Goal: Task Accomplishment & Management: Manage account settings

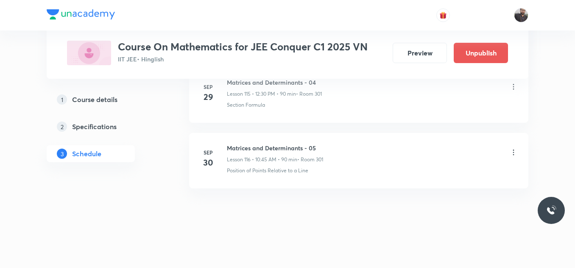
click at [517, 156] on icon at bounding box center [513, 152] width 8 height 8
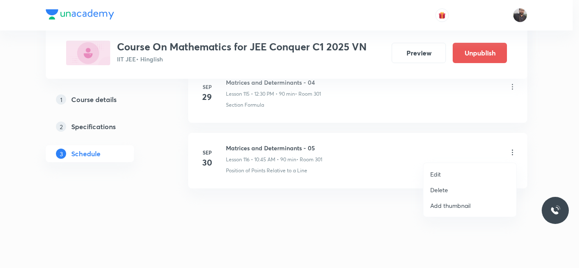
click at [465, 174] on li "Edit" at bounding box center [469, 175] width 93 height 16
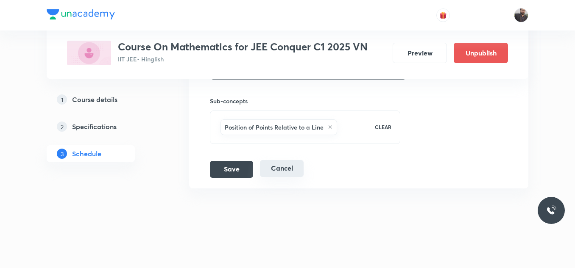
click at [275, 164] on button "Cancel" at bounding box center [282, 168] width 44 height 17
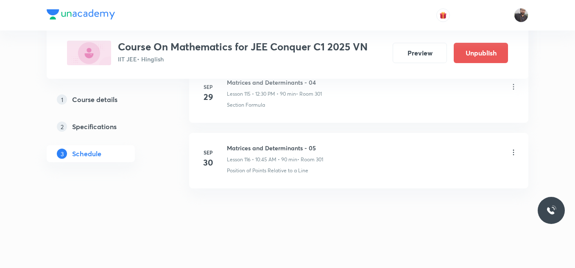
scroll to position [7692, 0]
copy h6 "Matrices and Determinants - 05"
drag, startPoint x: 226, startPoint y: 146, endPoint x: 354, endPoint y: 138, distance: 128.3
click at [354, 138] on li "Sep 30 Matrices and Determinants - 05 Lesson 116 • 10:45 AM • 90 min • Room 301…" at bounding box center [358, 161] width 339 height 56
click at [515, 151] on icon at bounding box center [513, 152] width 8 height 8
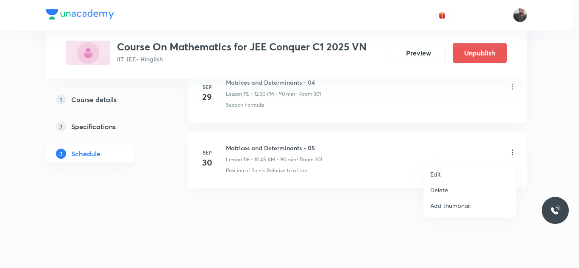
click at [403, 127] on div at bounding box center [289, 134] width 579 height 268
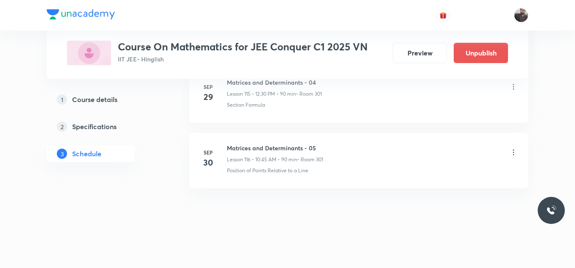
click at [514, 150] on icon at bounding box center [513, 152] width 8 height 8
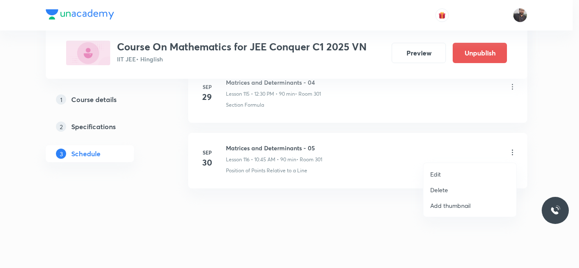
click at [470, 187] on li "Delete" at bounding box center [469, 190] width 93 height 16
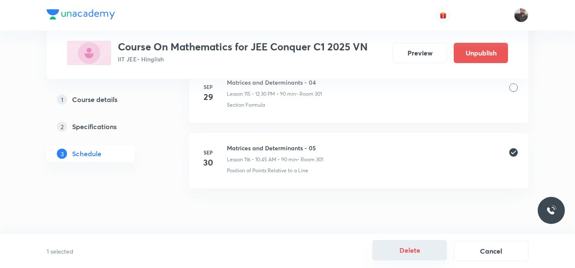
click at [393, 249] on button "Delete" at bounding box center [409, 250] width 75 height 20
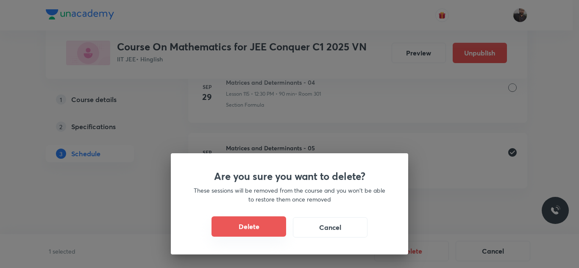
click at [274, 228] on button "Delete" at bounding box center [249, 227] width 75 height 20
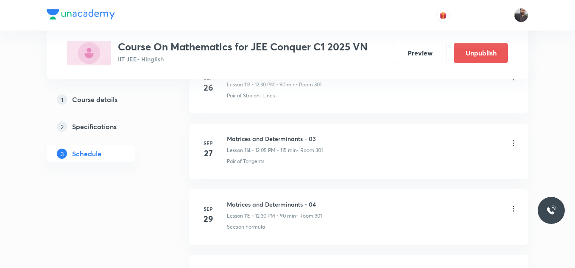
scroll to position [7561, 0]
drag, startPoint x: 275, startPoint y: 227, endPoint x: 235, endPoint y: 229, distance: 39.9
click at [235, 229] on div "Matrices and Determinants - 04 Lesson 115 • 12:30 PM • 90 min • Room 301 Sectio…" at bounding box center [372, 216] width 291 height 31
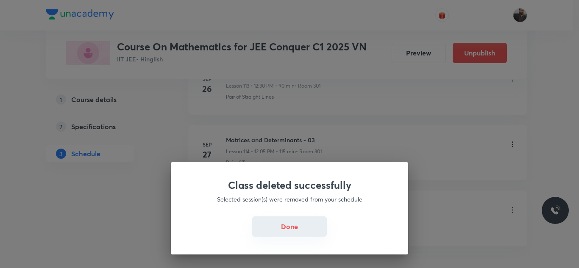
click at [287, 233] on button "Done" at bounding box center [289, 227] width 75 height 20
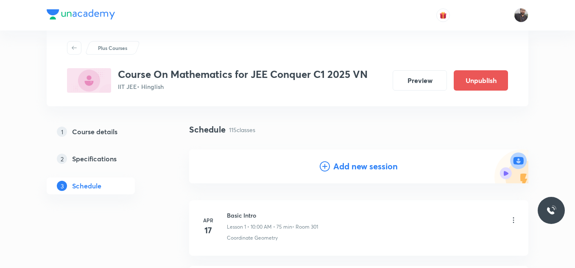
scroll to position [20, 0]
click at [329, 165] on icon at bounding box center [325, 167] width 10 height 10
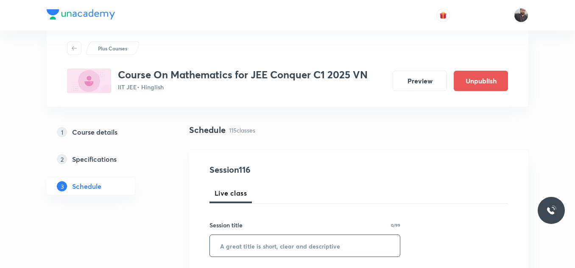
click at [262, 248] on input "text" at bounding box center [305, 246] width 190 height 22
paste input "Matrices and Determinants - 05"
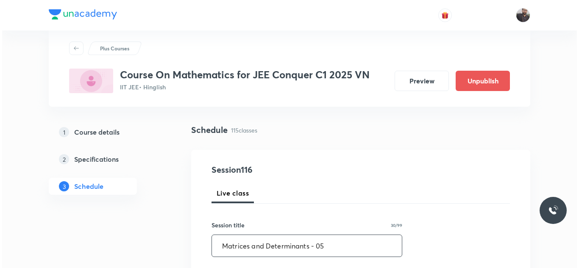
scroll to position [126, 0]
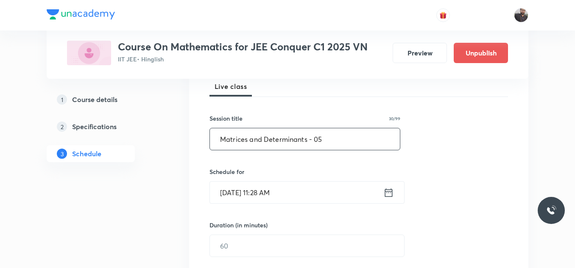
type input "Matrices and Determinants - 05"
click at [291, 189] on input "Sep 30, 2025, 11:28 AM" at bounding box center [296, 193] width 173 height 22
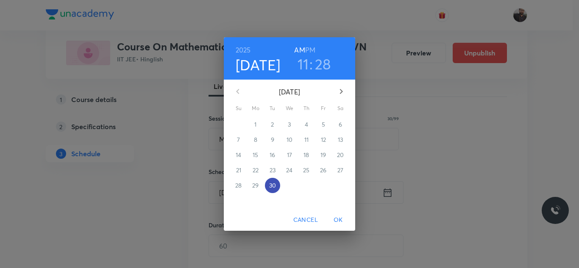
click at [273, 189] on p "30" at bounding box center [272, 185] width 7 height 8
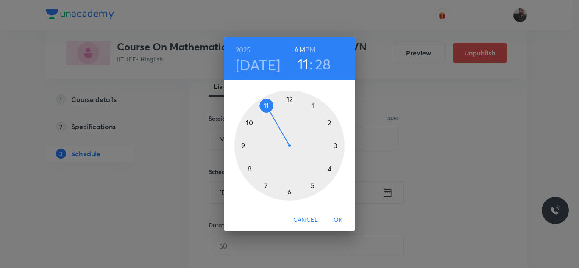
click at [267, 105] on div at bounding box center [289, 146] width 110 height 110
click at [289, 194] on div at bounding box center [289, 146] width 110 height 110
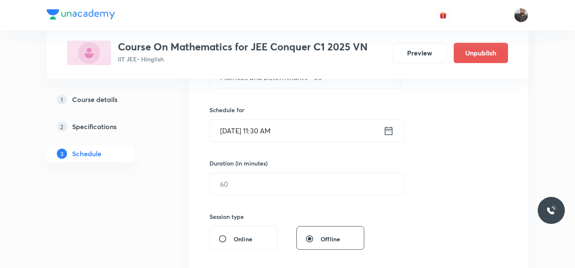
scroll to position [189, 0]
click at [289, 194] on input "text" at bounding box center [307, 184] width 194 height 22
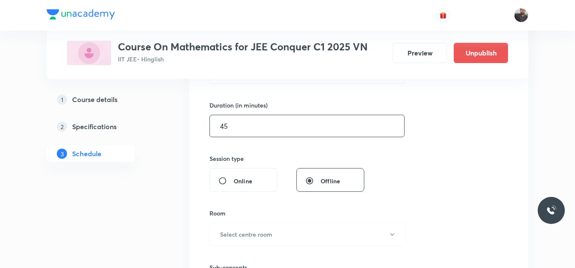
scroll to position [259, 0]
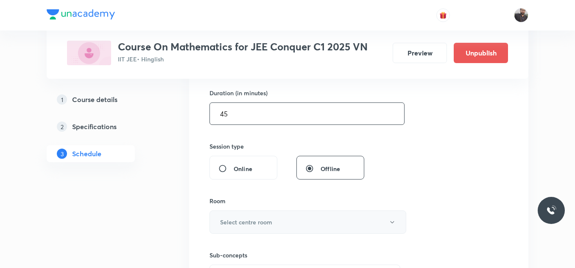
type input "45"
drag, startPoint x: 268, startPoint y: 218, endPoint x: 218, endPoint y: 224, distance: 50.4
click at [218, 224] on button "Select centre room" at bounding box center [307, 222] width 197 height 23
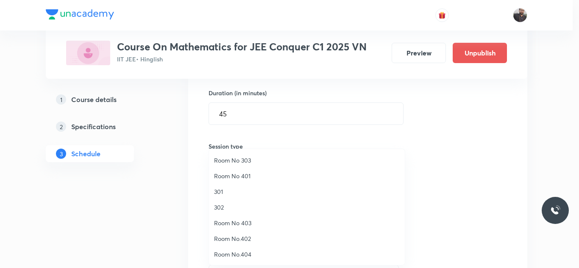
click at [236, 189] on span "301" at bounding box center [307, 191] width 186 height 9
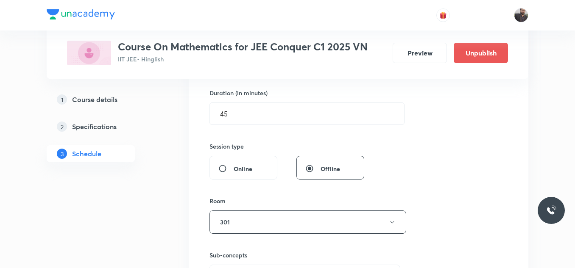
scroll to position [384, 0]
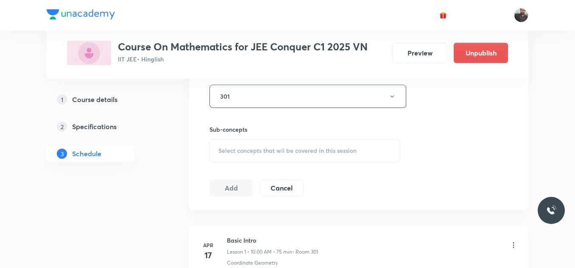
click at [236, 148] on span "Select concepts that wil be covered in this session" at bounding box center [287, 151] width 138 height 7
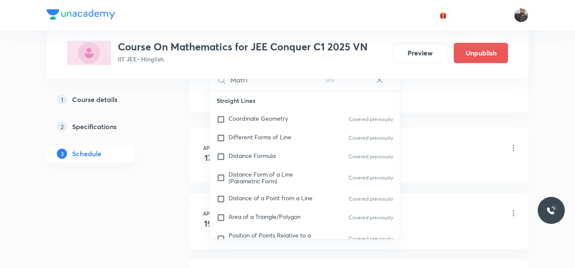
scroll to position [482, 0]
type input "Matri"
click at [233, 135] on span "Different Forms of Line" at bounding box center [259, 138] width 63 height 8
checkbox input "true"
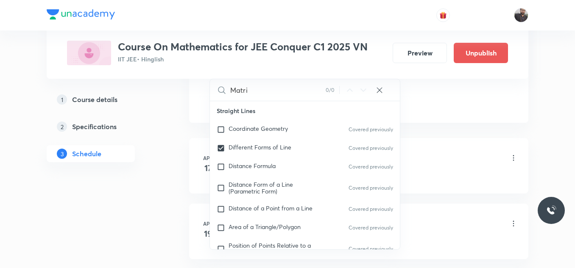
drag, startPoint x: 468, startPoint y: 104, endPoint x: 388, endPoint y: 93, distance: 80.5
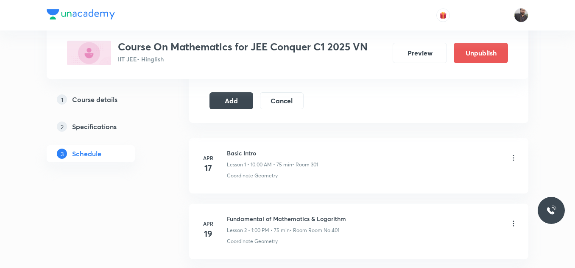
click at [254, 98] on div "Add Cancel" at bounding box center [259, 100] width 101 height 17
click at [240, 101] on button "Add" at bounding box center [231, 100] width 44 height 17
click at [205, 156] on h6 "Apr" at bounding box center [208, 158] width 17 height 8
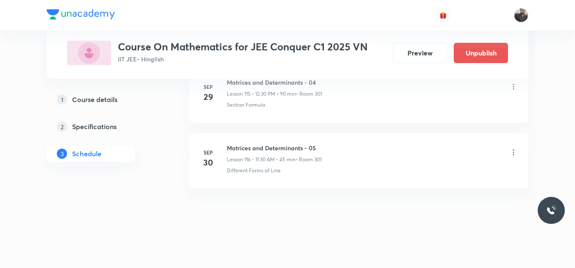
scroll to position [7847, 0]
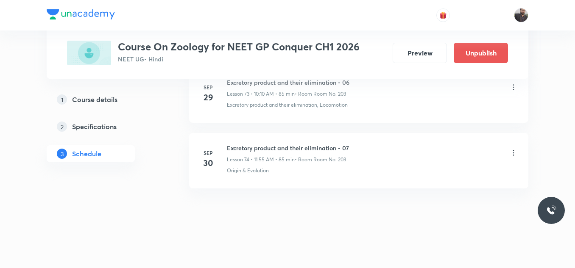
click at [514, 156] on icon at bounding box center [513, 153] width 8 height 8
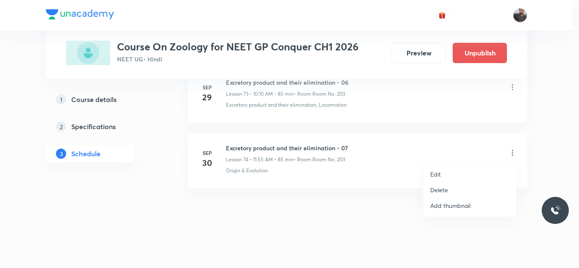
click at [457, 172] on li "Edit" at bounding box center [469, 175] width 93 height 16
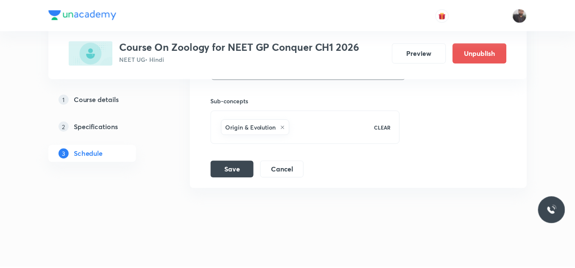
scroll to position [5210, 0]
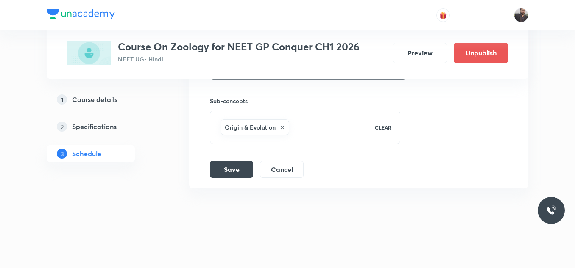
click at [280, 128] on icon at bounding box center [282, 127] width 5 height 5
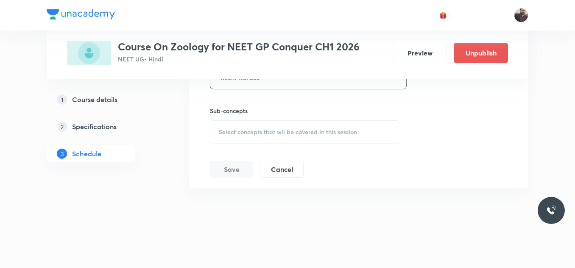
scroll to position [5200, 0]
click at [279, 130] on span "Select concepts that wil be covered in this session" at bounding box center [288, 132] width 138 height 7
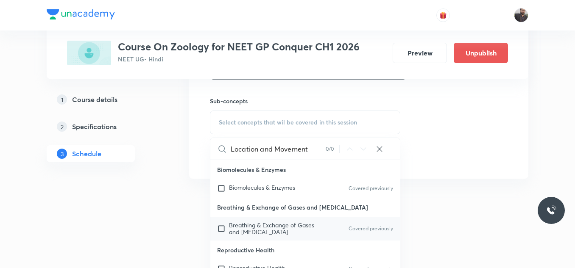
type input "Location and Movement"
click at [298, 223] on p "Breathing & Exchange of Gases and Body Fluids" at bounding box center [272, 229] width 86 height 14
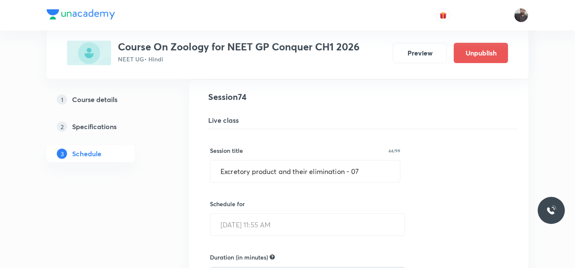
scroll to position [4889, 0]
paste input "Location and Movement"
drag, startPoint x: 365, startPoint y: 170, endPoint x: 240, endPoint y: 150, distance: 126.2
click at [313, 168] on input "Location and Movement" at bounding box center [304, 172] width 189 height 22
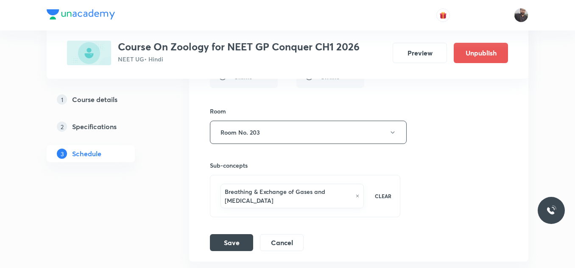
scroll to position [5185, 0]
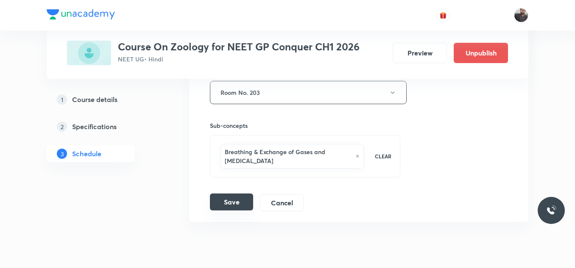
type input "Location and Movement - 01"
click at [249, 203] on button "Save" at bounding box center [231, 202] width 43 height 17
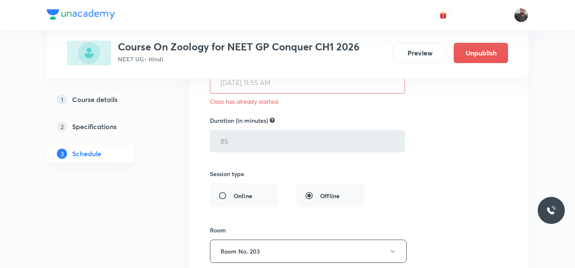
scroll to position [5024, 0]
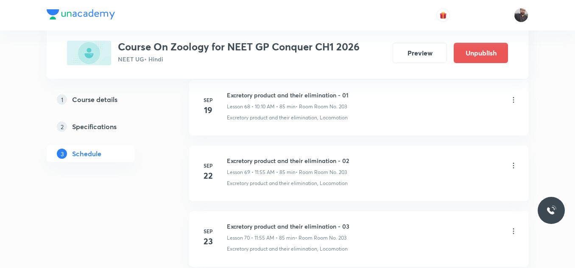
scroll to position [5274, 0]
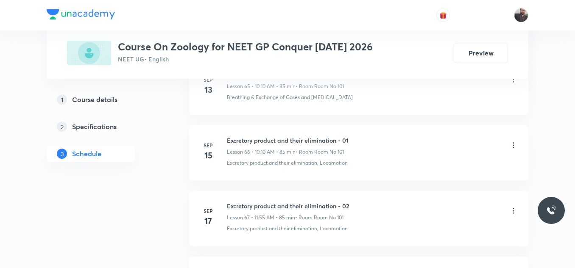
scroll to position [5208, 0]
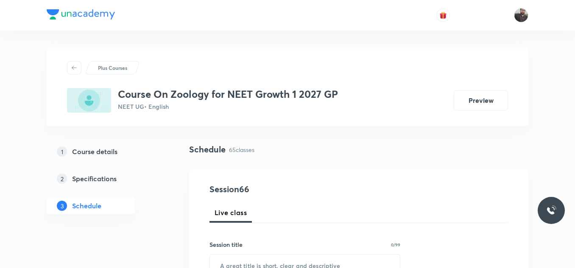
scroll to position [4682, 0]
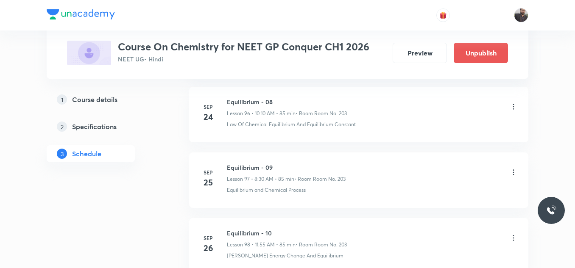
scroll to position [7104, 0]
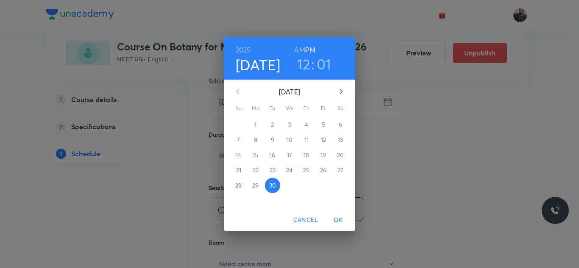
click at [403, 122] on div "[DATE] 12 : 01 AM PM [DATE] Su Mo Tu We Th Fr Sa 31 1 2 3 4 5 6 7 8 9 10 11 12 …" at bounding box center [289, 134] width 579 height 268
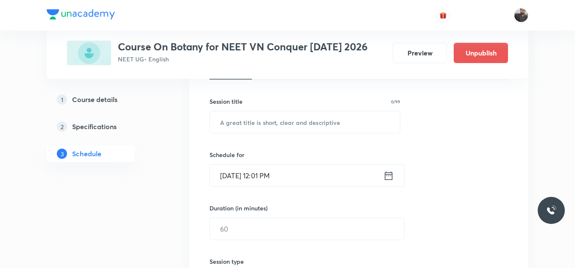
scroll to position [151, 0]
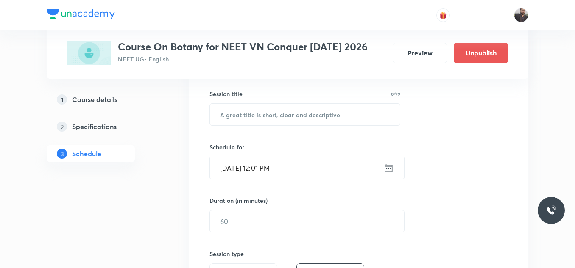
click at [425, 101] on div "Session 91 Live class Session title 0/99 ​ Schedule for [DATE] 12:01 PM ​ Durat…" at bounding box center [358, 231] width 298 height 398
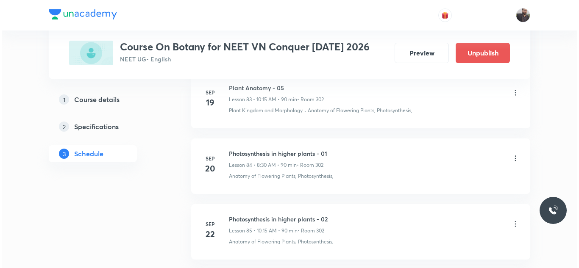
scroll to position [6325, 0]
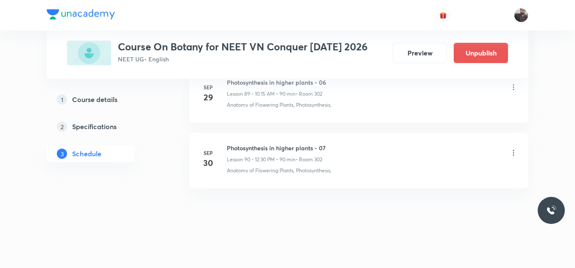
click at [515, 152] on icon at bounding box center [513, 153] width 8 height 8
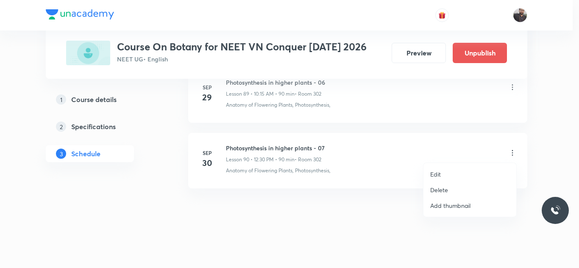
click at [462, 173] on li "Edit" at bounding box center [469, 175] width 93 height 16
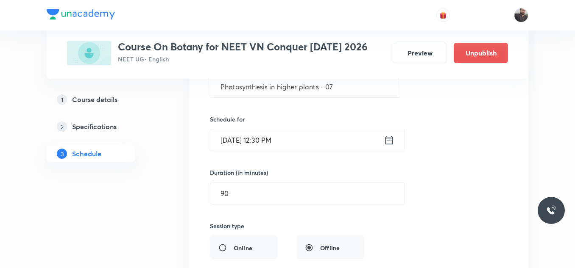
scroll to position [6024, 0]
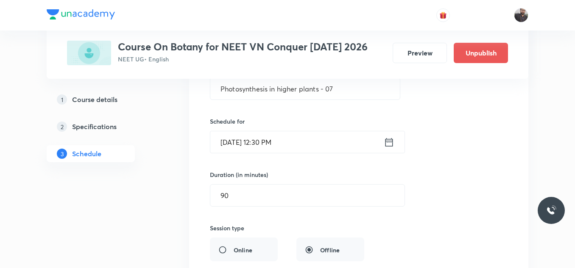
click at [298, 136] on input "[DATE] 12:30 PM" at bounding box center [296, 142] width 173 height 22
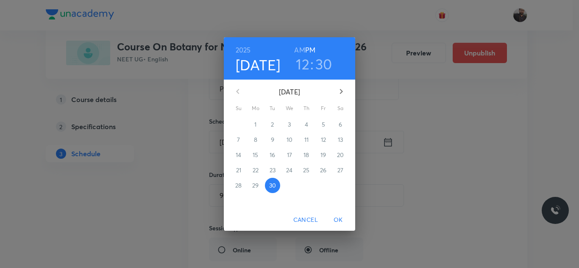
click at [306, 67] on h3 "12" at bounding box center [303, 64] width 14 height 18
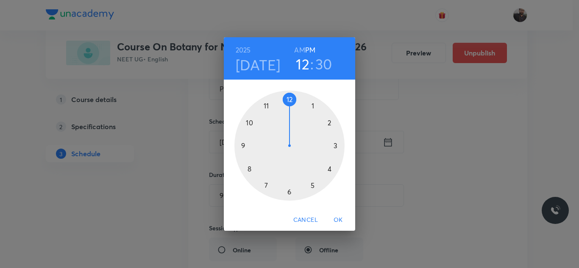
click at [289, 100] on div at bounding box center [289, 146] width 110 height 110
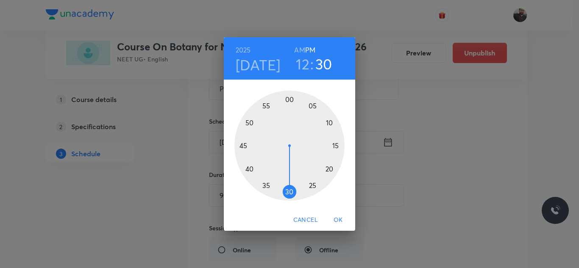
click at [313, 106] on div at bounding box center [289, 146] width 110 height 110
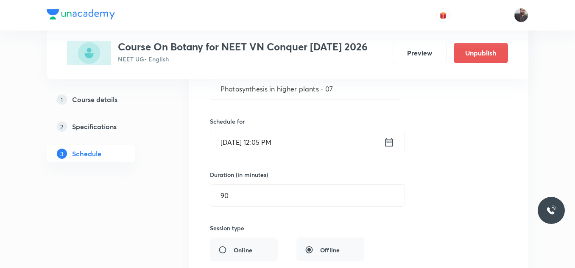
scroll to position [6271, 0]
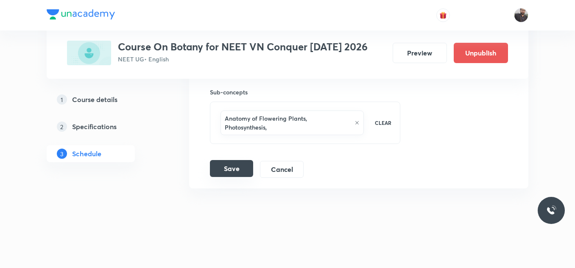
click at [230, 168] on button "Save" at bounding box center [231, 168] width 43 height 17
click at [241, 168] on button "Save" at bounding box center [231, 168] width 43 height 17
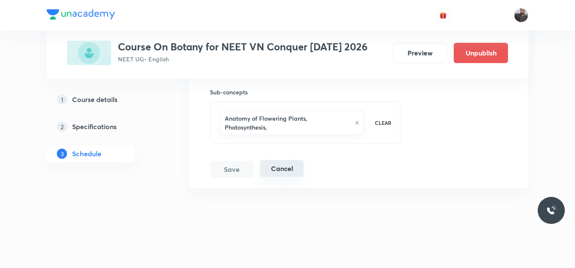
click at [287, 163] on button "Cancel" at bounding box center [282, 168] width 44 height 17
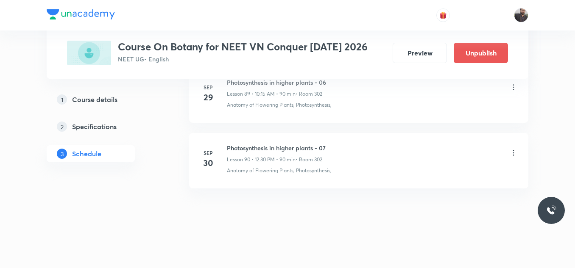
scroll to position [5936, 0]
